Goal: Obtain resource: Obtain resource

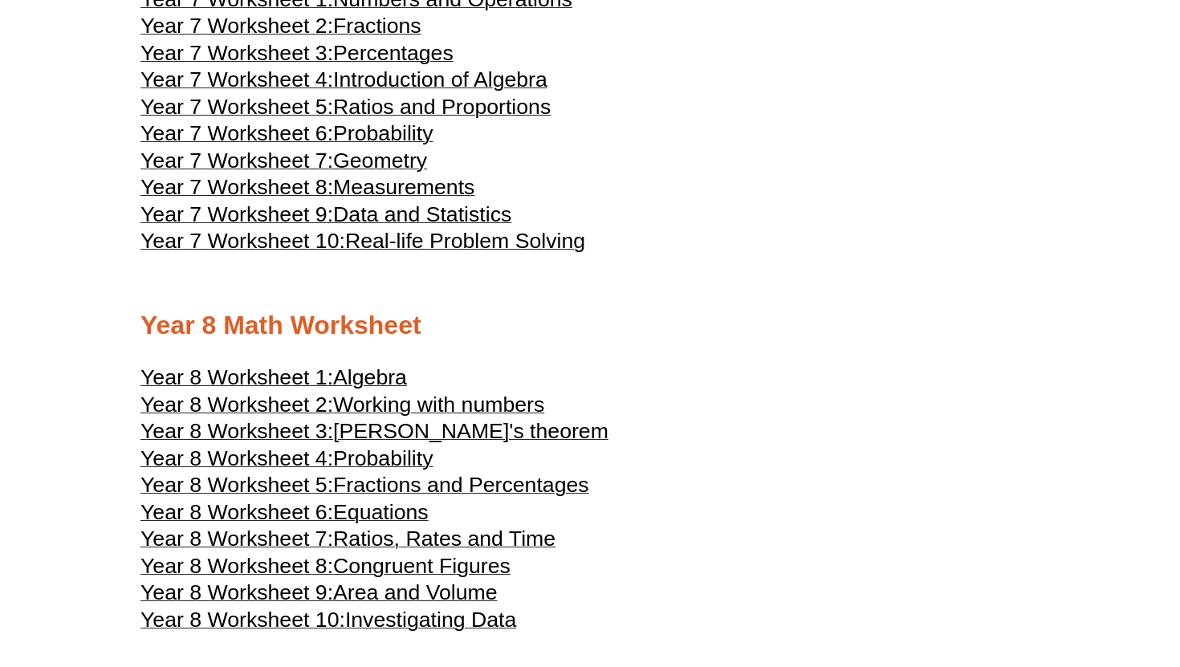
scroll to position [3975, 0]
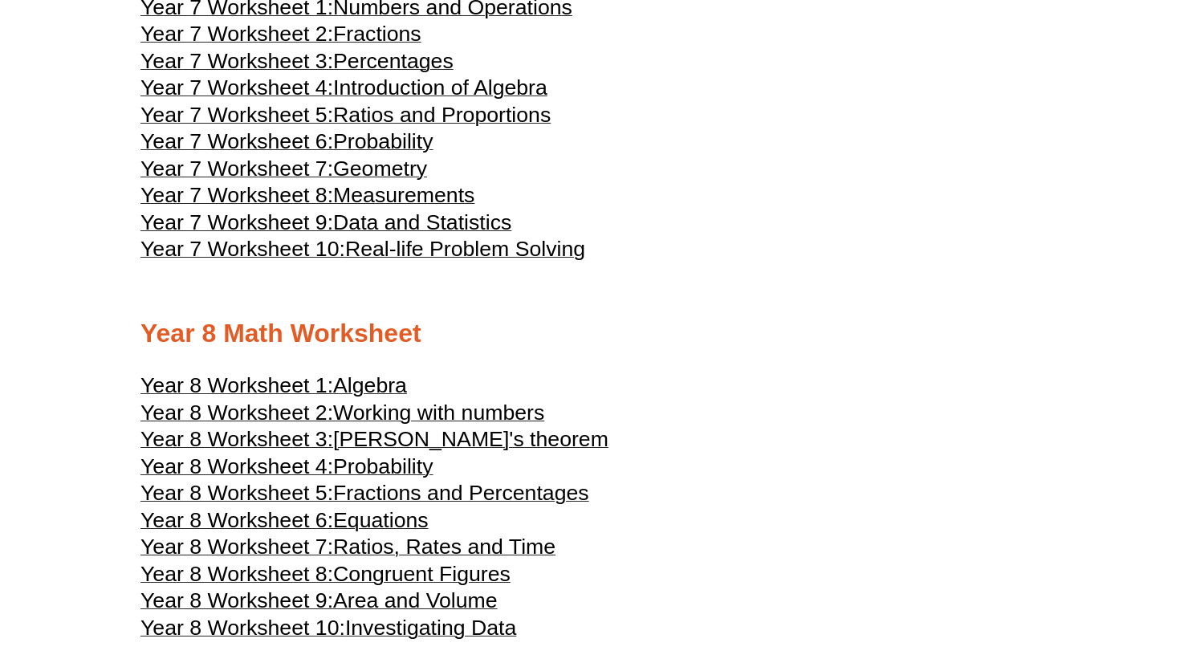
click at [521, 261] on span "Real-life Problem Solving" at bounding box center [465, 249] width 240 height 24
click at [388, 153] on span "Probability" at bounding box center [383, 141] width 100 height 24
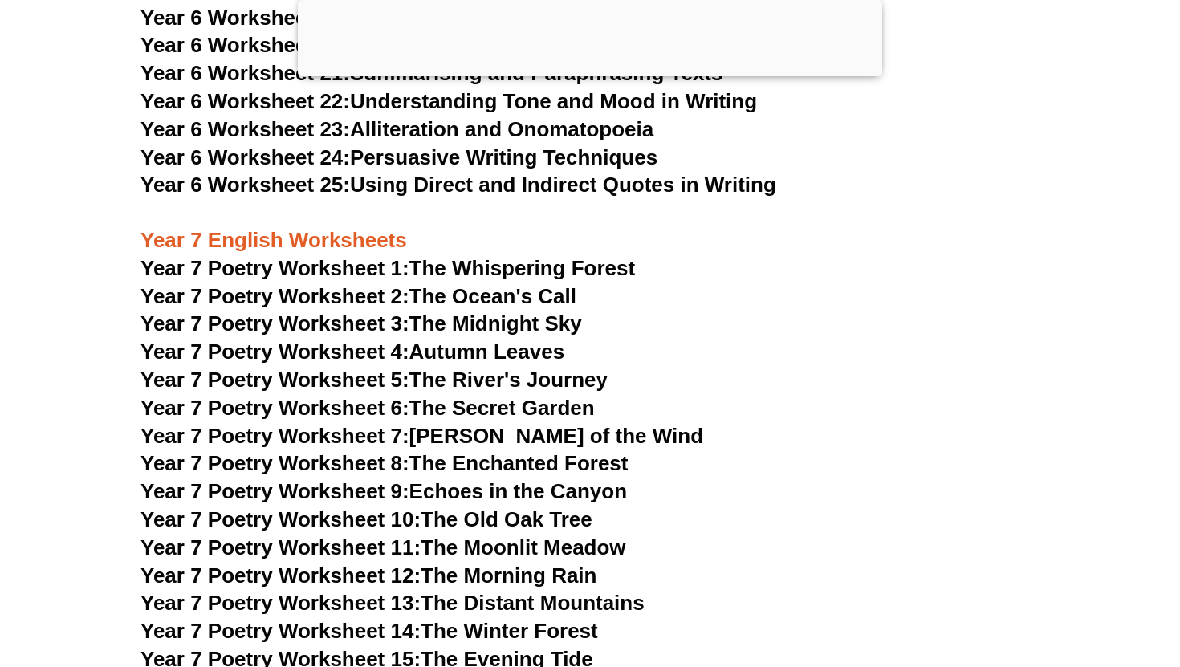
scroll to position [9643, 0]
click at [455, 367] on link "Year 7 Poetry Worksheet 5: The River's Journey" at bounding box center [373, 379] width 467 height 24
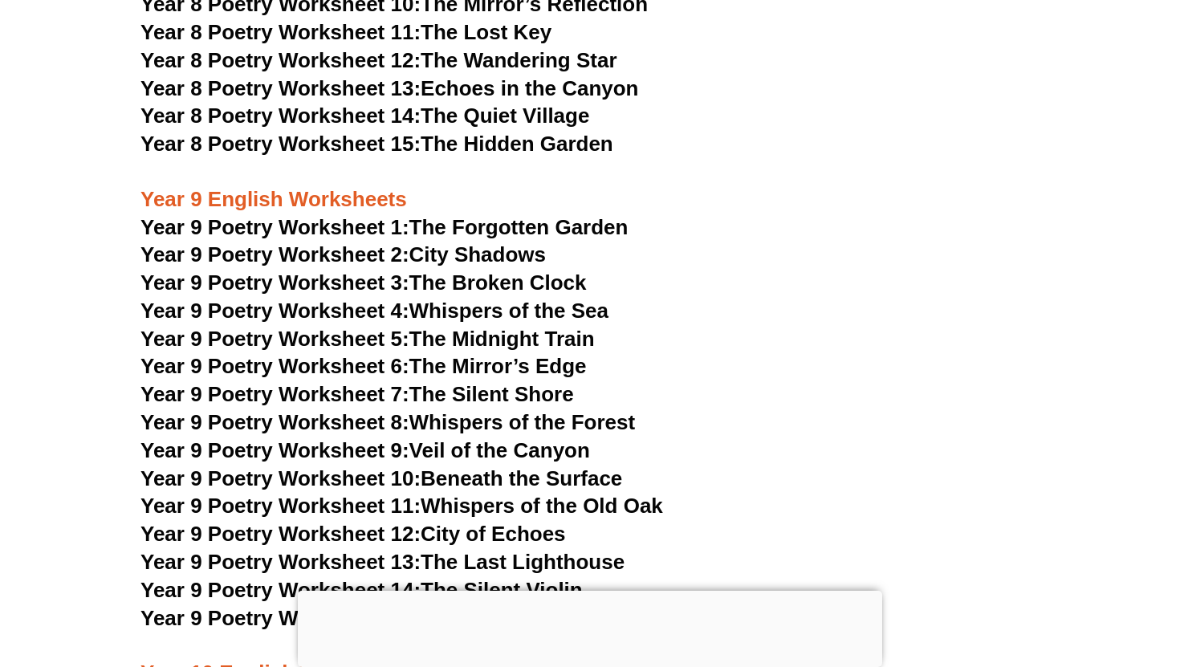
scroll to position [10746, 0]
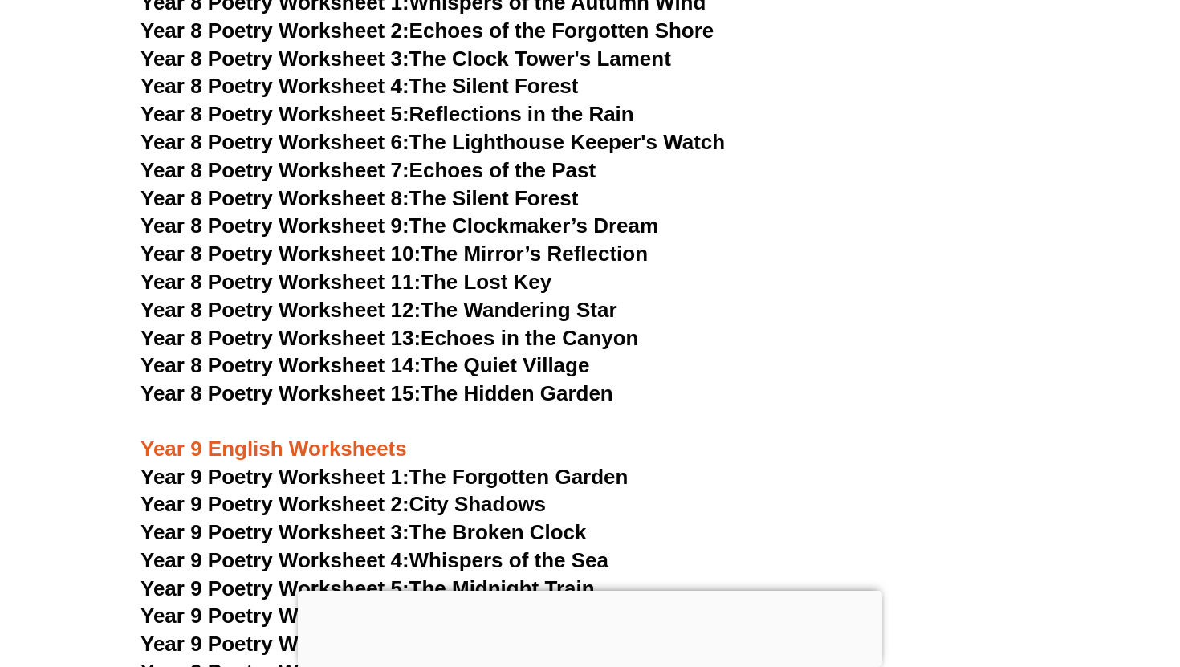
scroll to position [10316, 0]
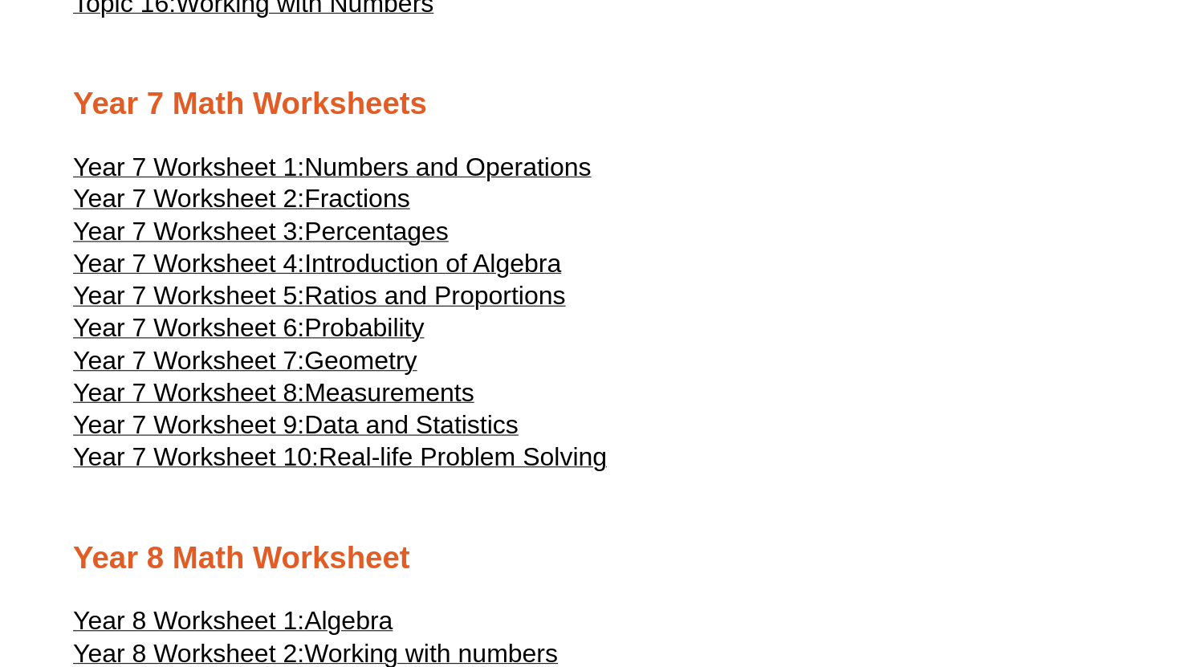
scroll to position [3840, 0]
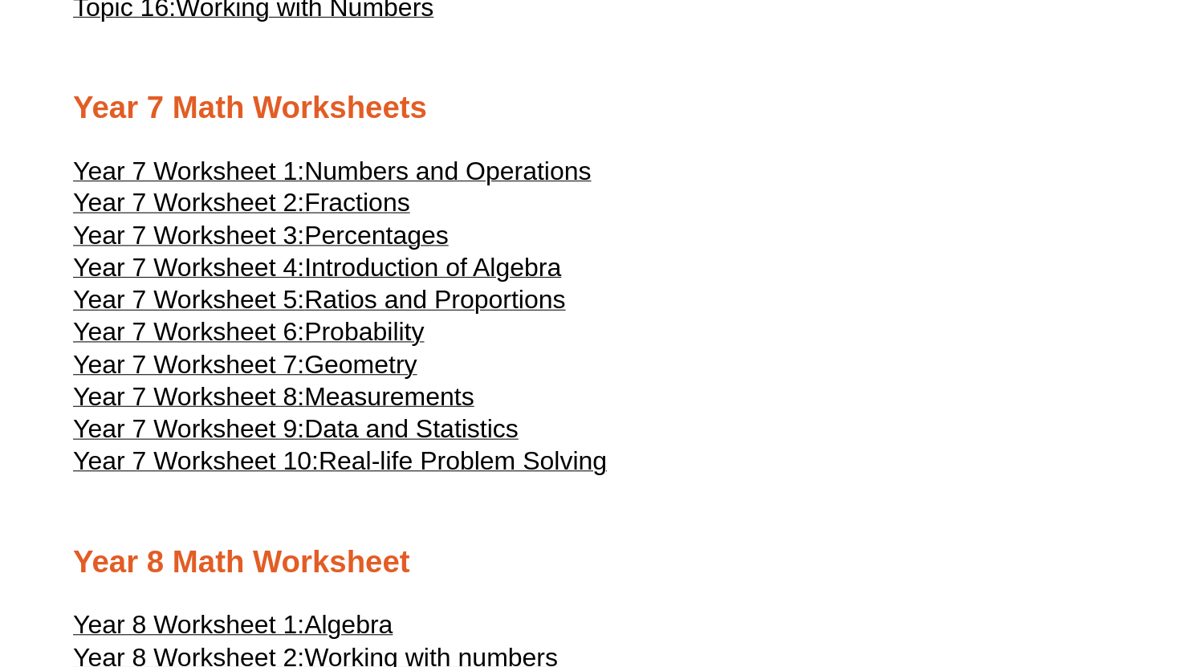
click at [433, 154] on span "Numbers and Operations" at bounding box center [452, 142] width 239 height 24
click at [394, 288] on span "Probability" at bounding box center [383, 276] width 100 height 24
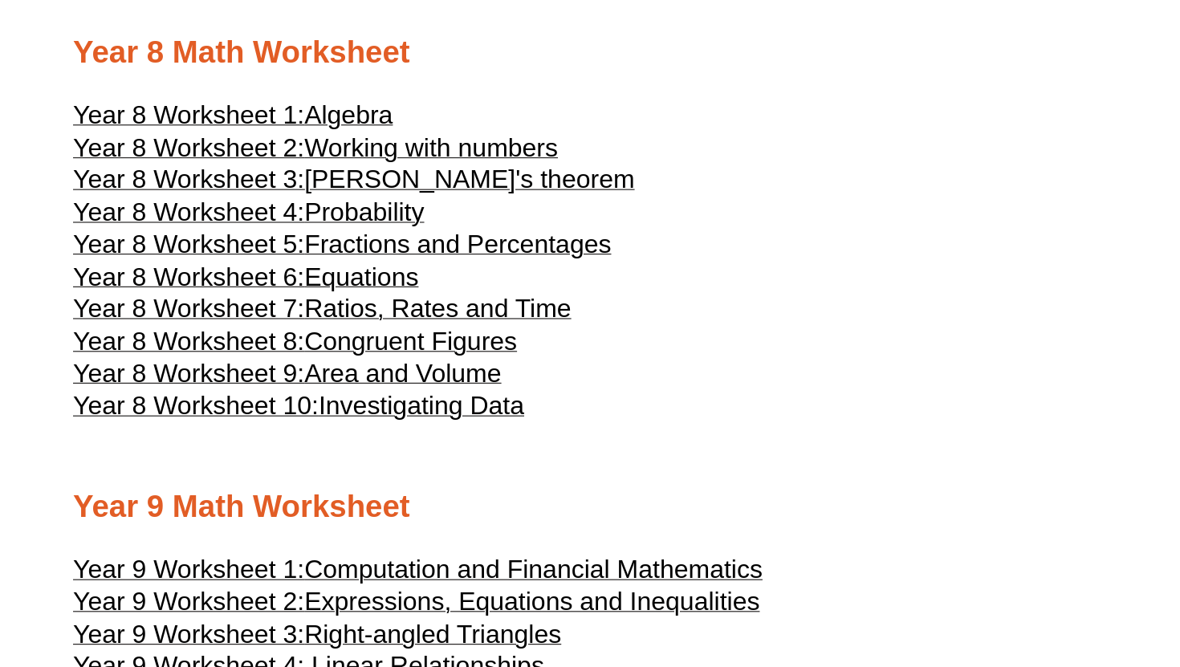
scroll to position [4158, 0]
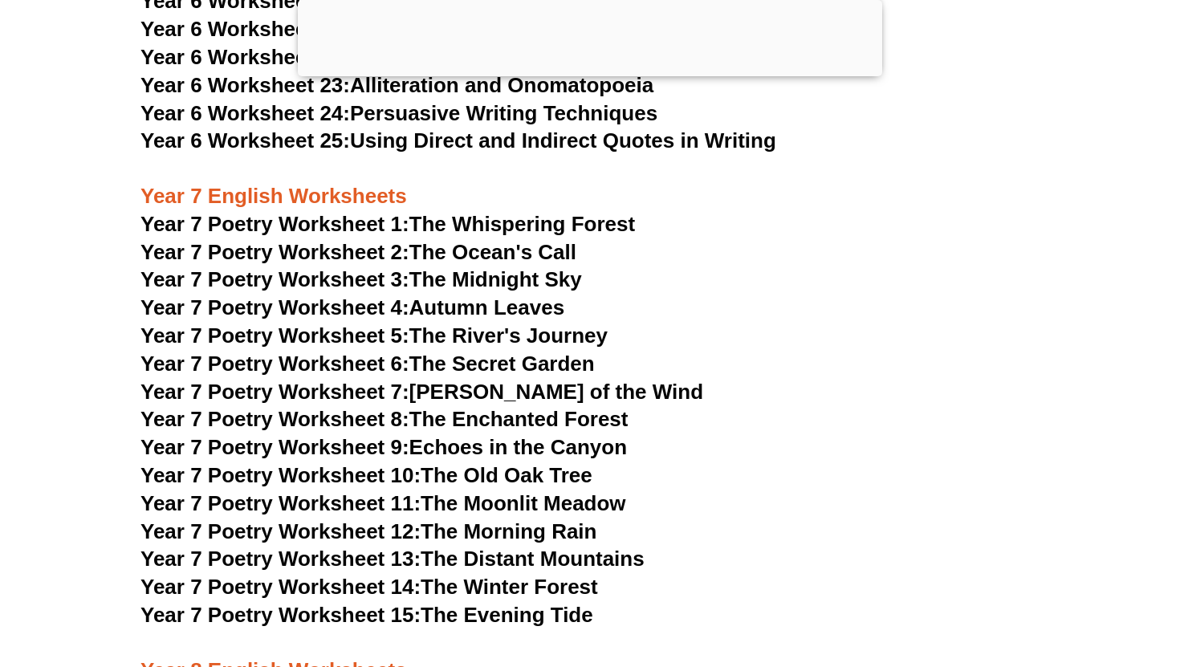
scroll to position [9852, 0]
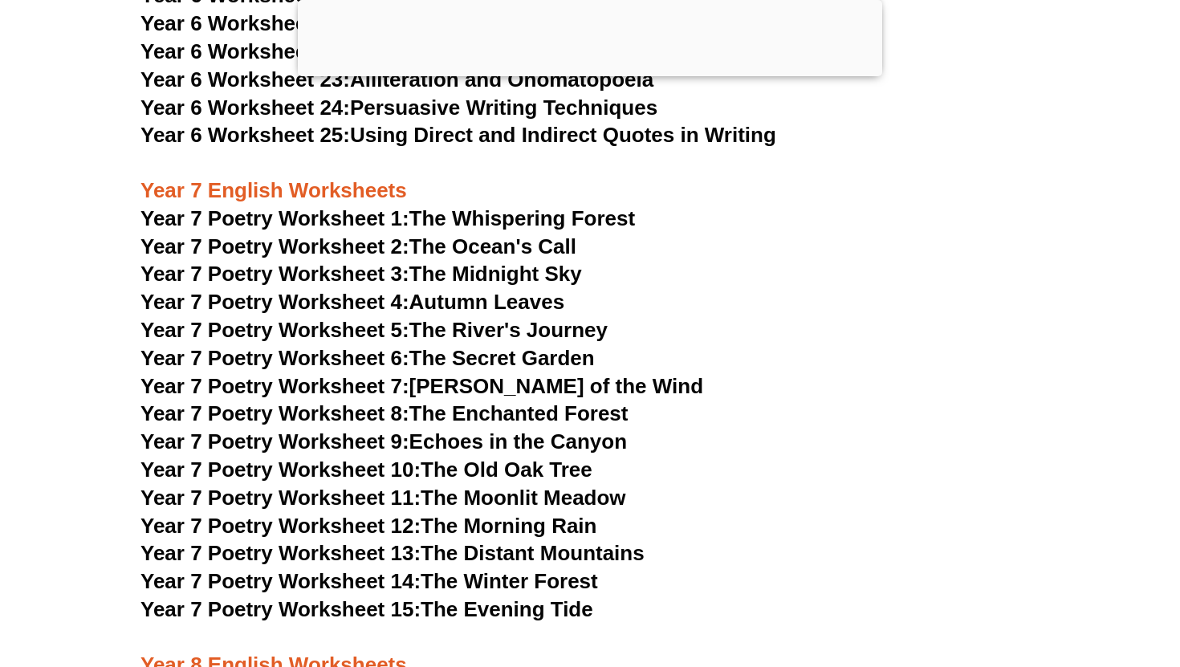
click at [534, 318] on link "Year 7 Poetry Worksheet 5: The River's Journey" at bounding box center [373, 330] width 467 height 24
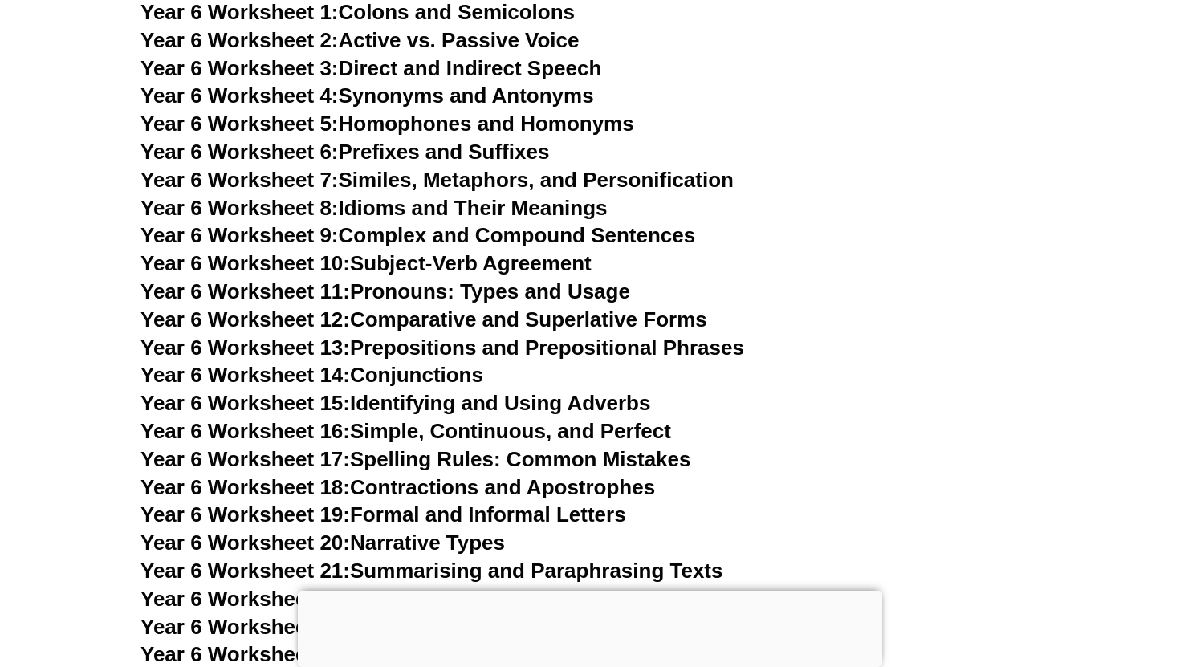
scroll to position [9207, 0]
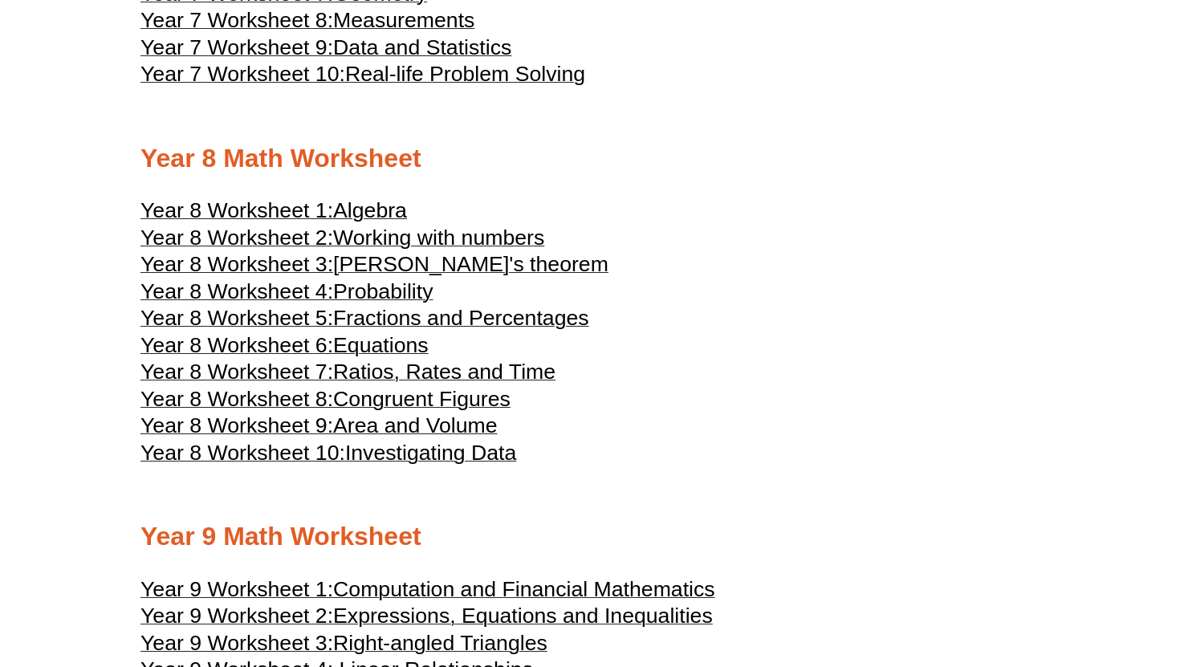
scroll to position [4160, 0]
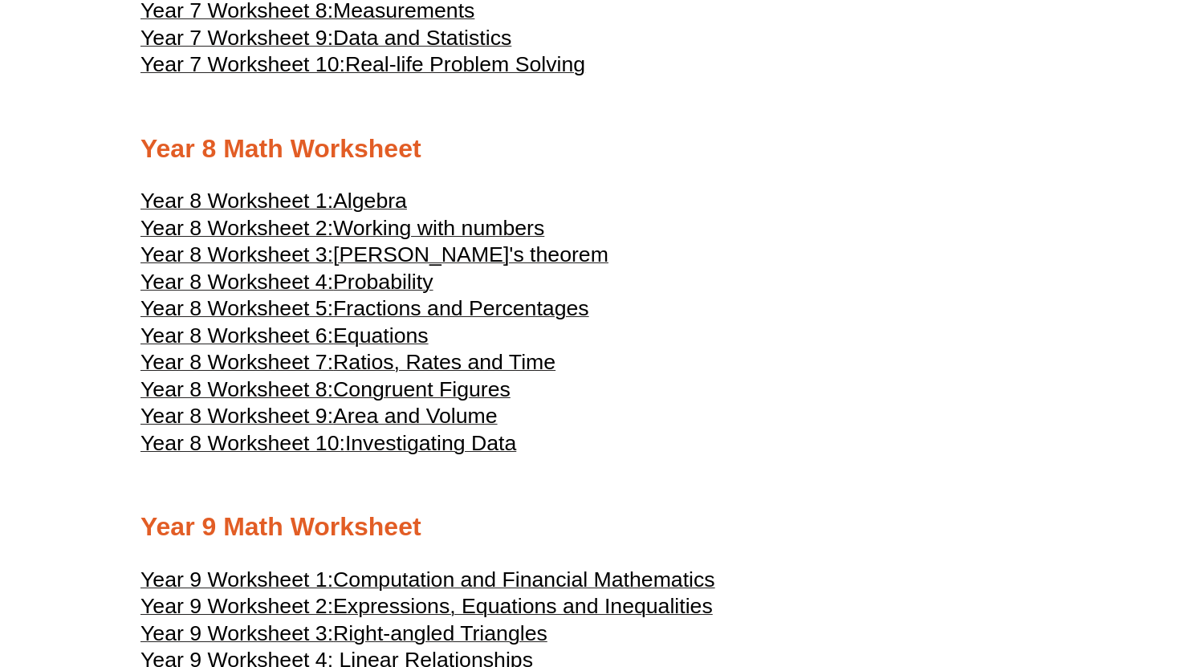
click at [406, 348] on span "Equations" at bounding box center [381, 336] width 96 height 24
click at [405, 213] on span "Algebra" at bounding box center [370, 201] width 74 height 24
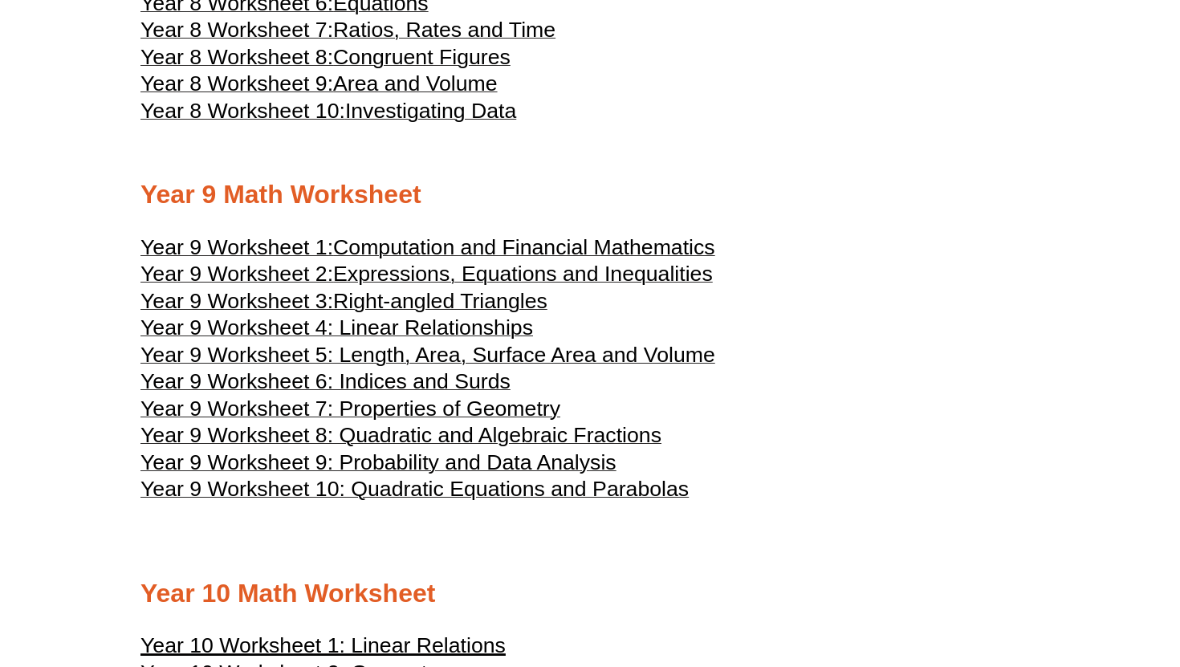
scroll to position [4495, 0]
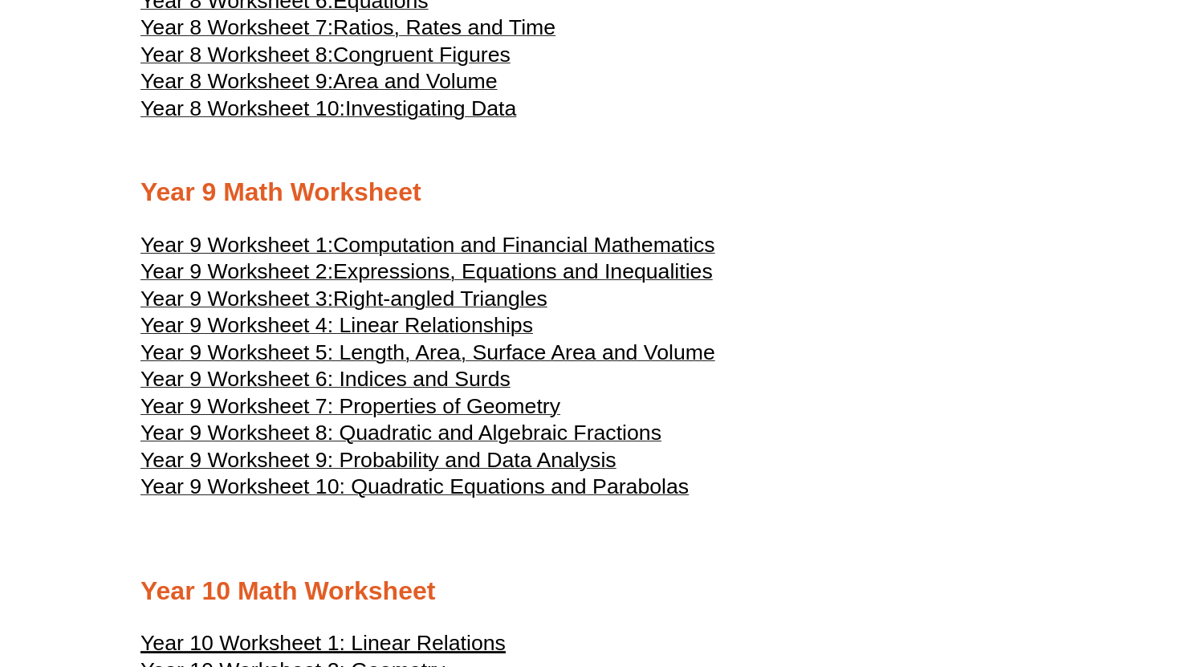
click at [459, 337] on span "Year 9 Worksheet 4: Linear Relationships" at bounding box center [336, 325] width 393 height 24
click at [531, 283] on span "Expressions, Equations and Inequalities" at bounding box center [523, 271] width 380 height 24
